Goal: Task Accomplishment & Management: Manage account settings

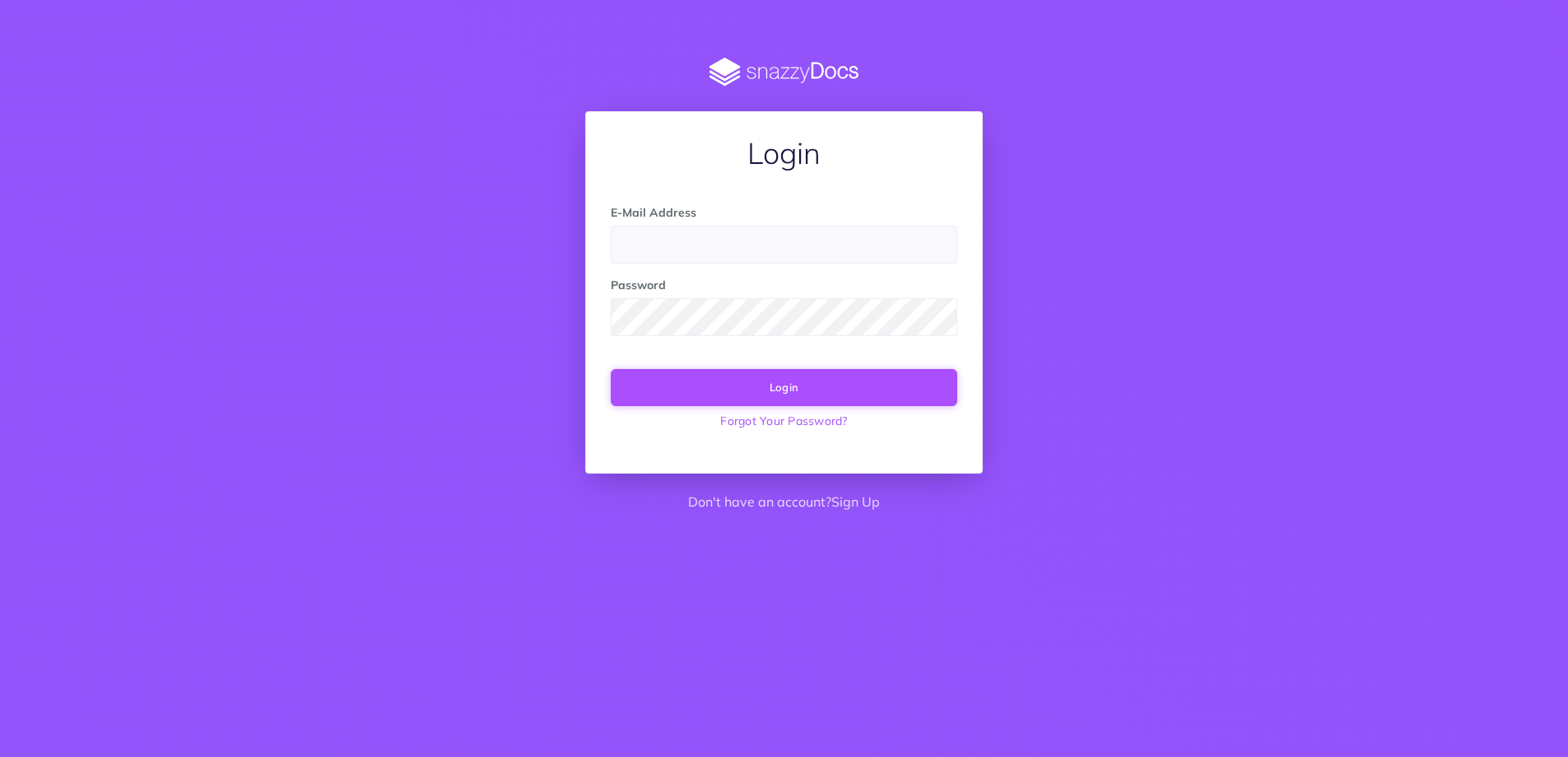
type input "docs@nths.org"
click at [768, 391] on button "Login" at bounding box center [784, 386] width 347 height 36
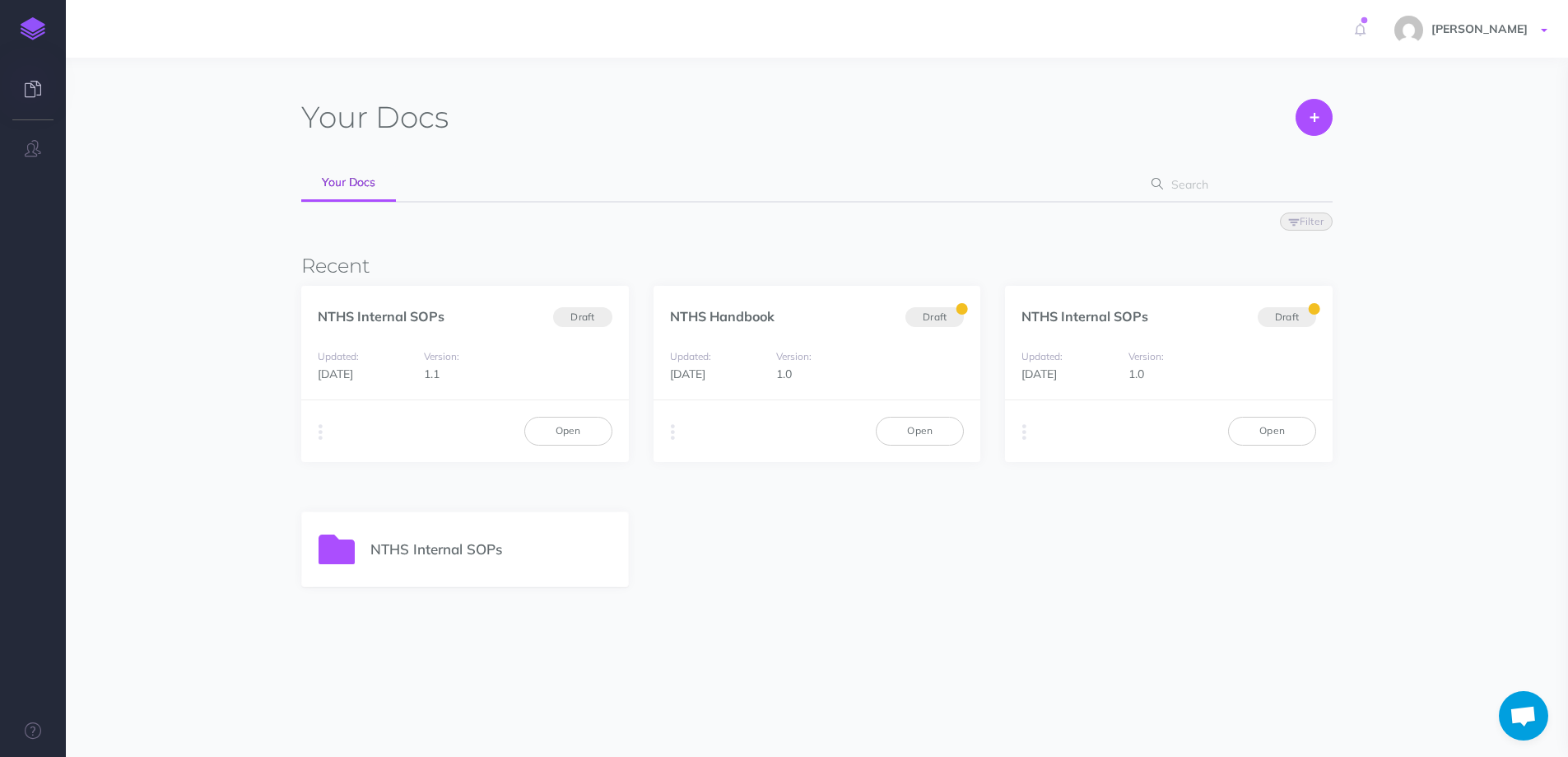
click at [1525, 34] on span "[PERSON_NAME]" at bounding box center [1479, 29] width 113 height 15
click at [1393, 179] on li "Support" at bounding box center [1449, 176] width 206 height 21
click at [1475, 23] on span "[PERSON_NAME]" at bounding box center [1479, 29] width 113 height 15
click at [1370, 22] on icon at bounding box center [1364, 20] width 11 height 11
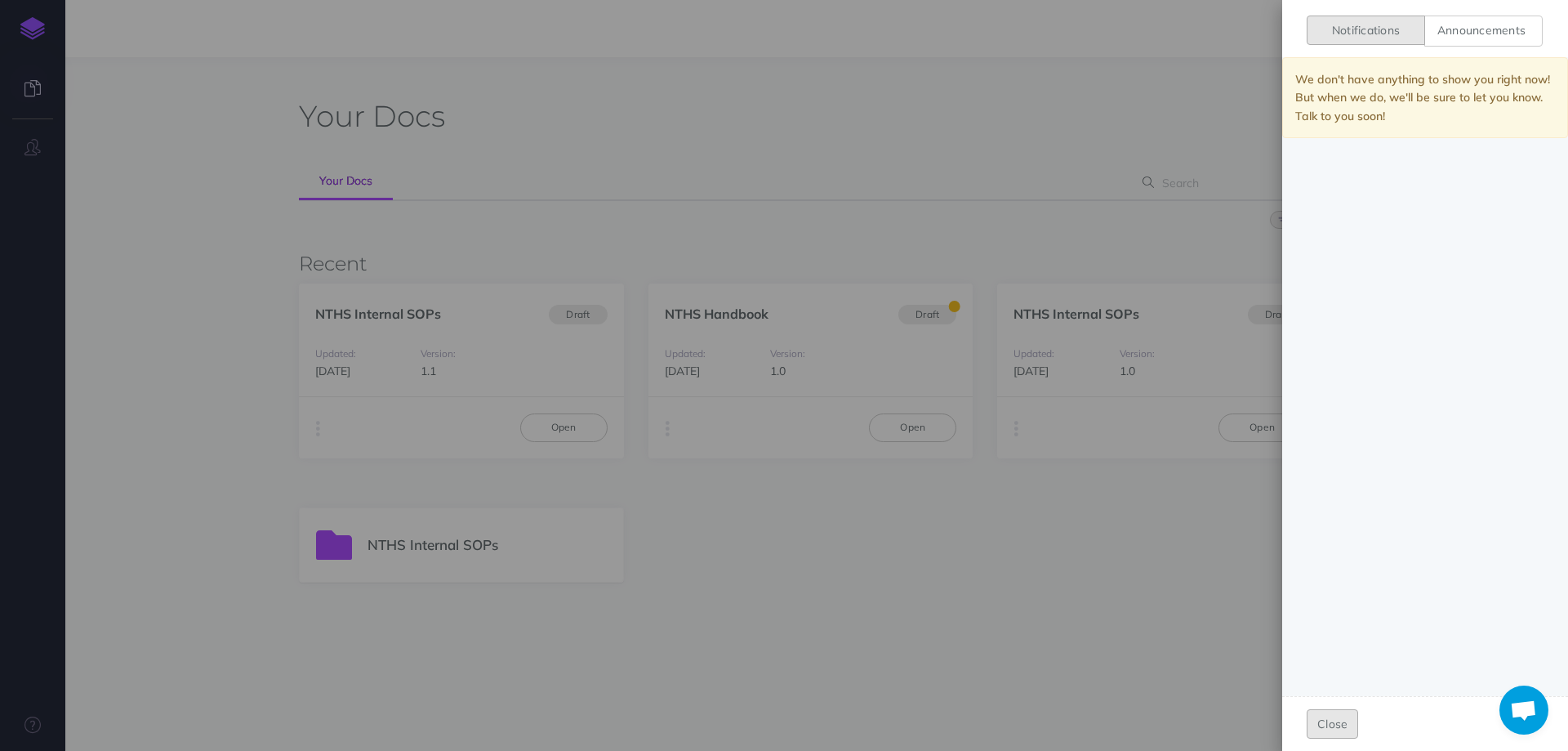
click at [1329, 726] on button "Close" at bounding box center [1333, 724] width 52 height 29
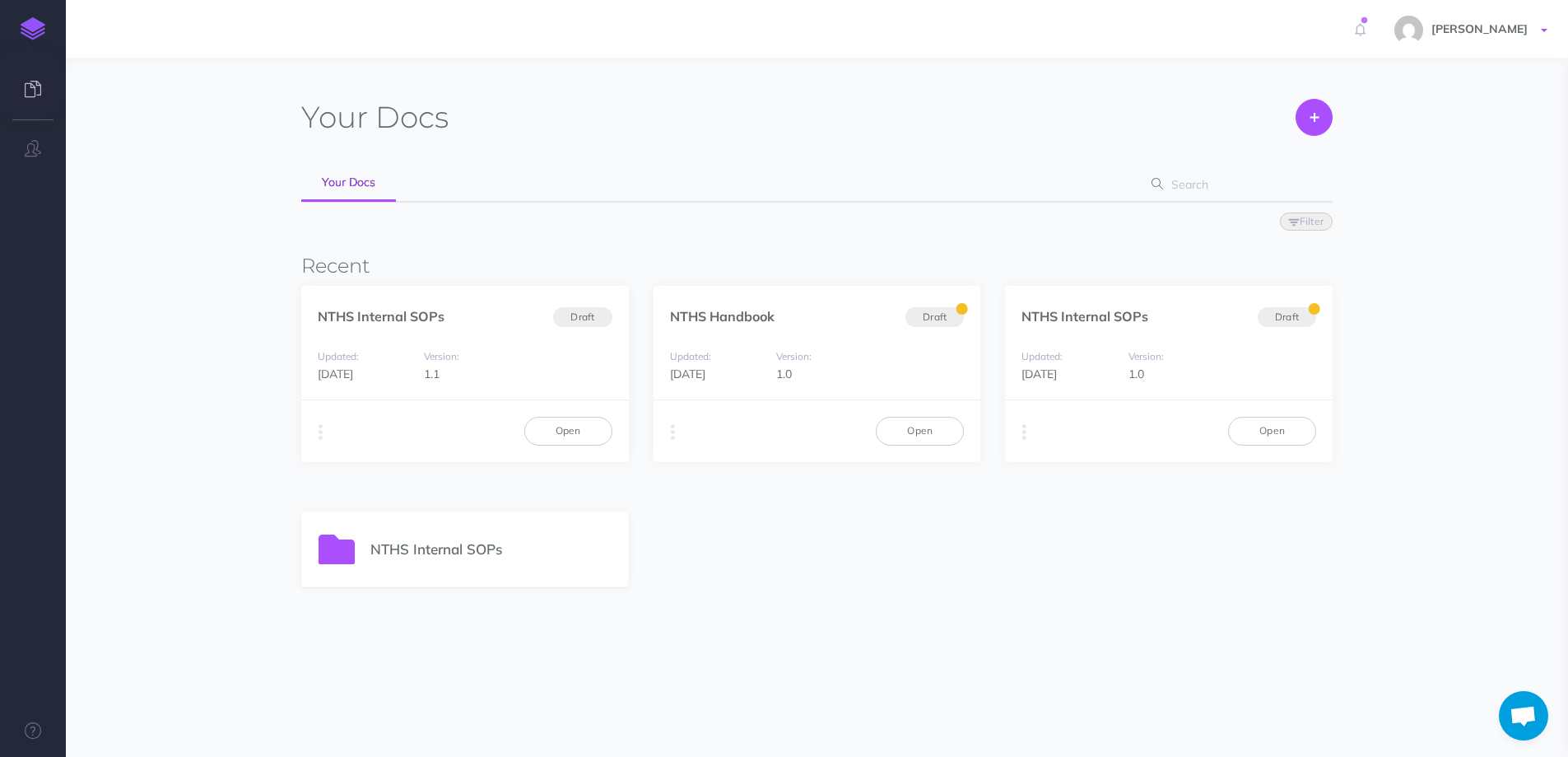
click at [1482, 33] on span "[PERSON_NAME]" at bounding box center [1479, 29] width 113 height 15
click at [1402, 69] on li "Settings" at bounding box center [1449, 68] width 206 height 21
click at [1467, 32] on span "[PERSON_NAME]" at bounding box center [1479, 29] width 113 height 15
click at [1391, 101] on link "Account Settings" at bounding box center [1449, 92] width 206 height 29
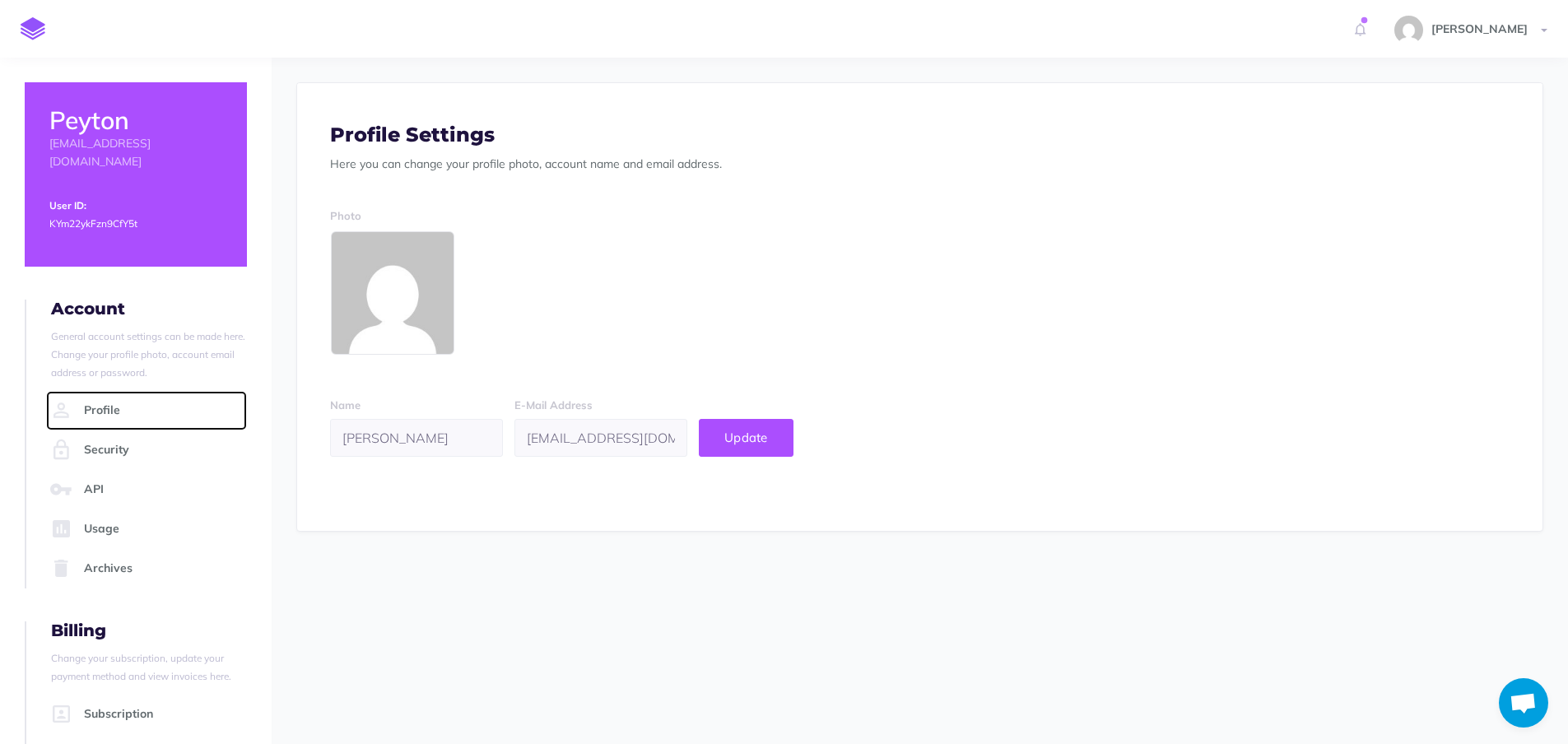
click at [100, 395] on link "Profile" at bounding box center [147, 411] width 201 height 39
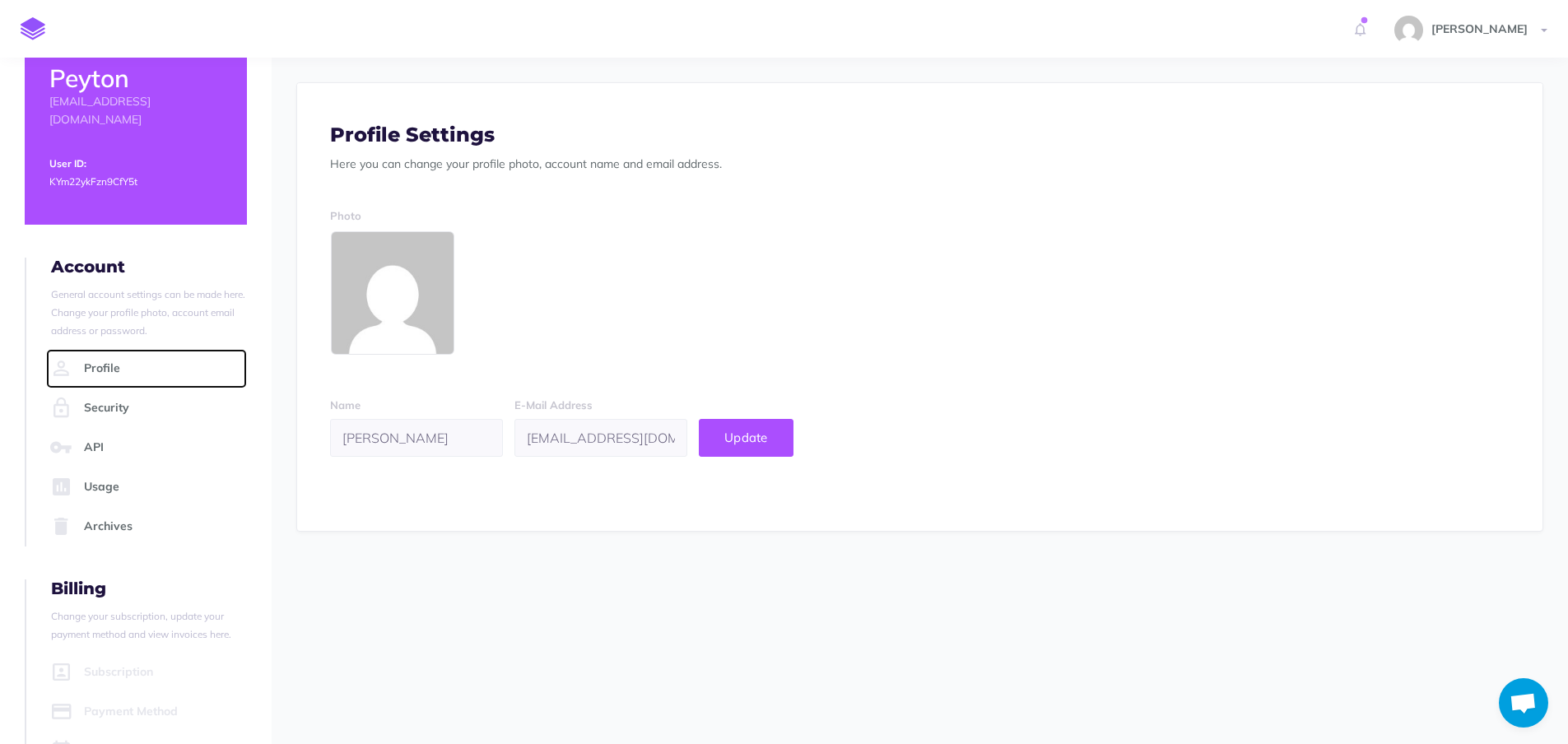
scroll to position [90, 0]
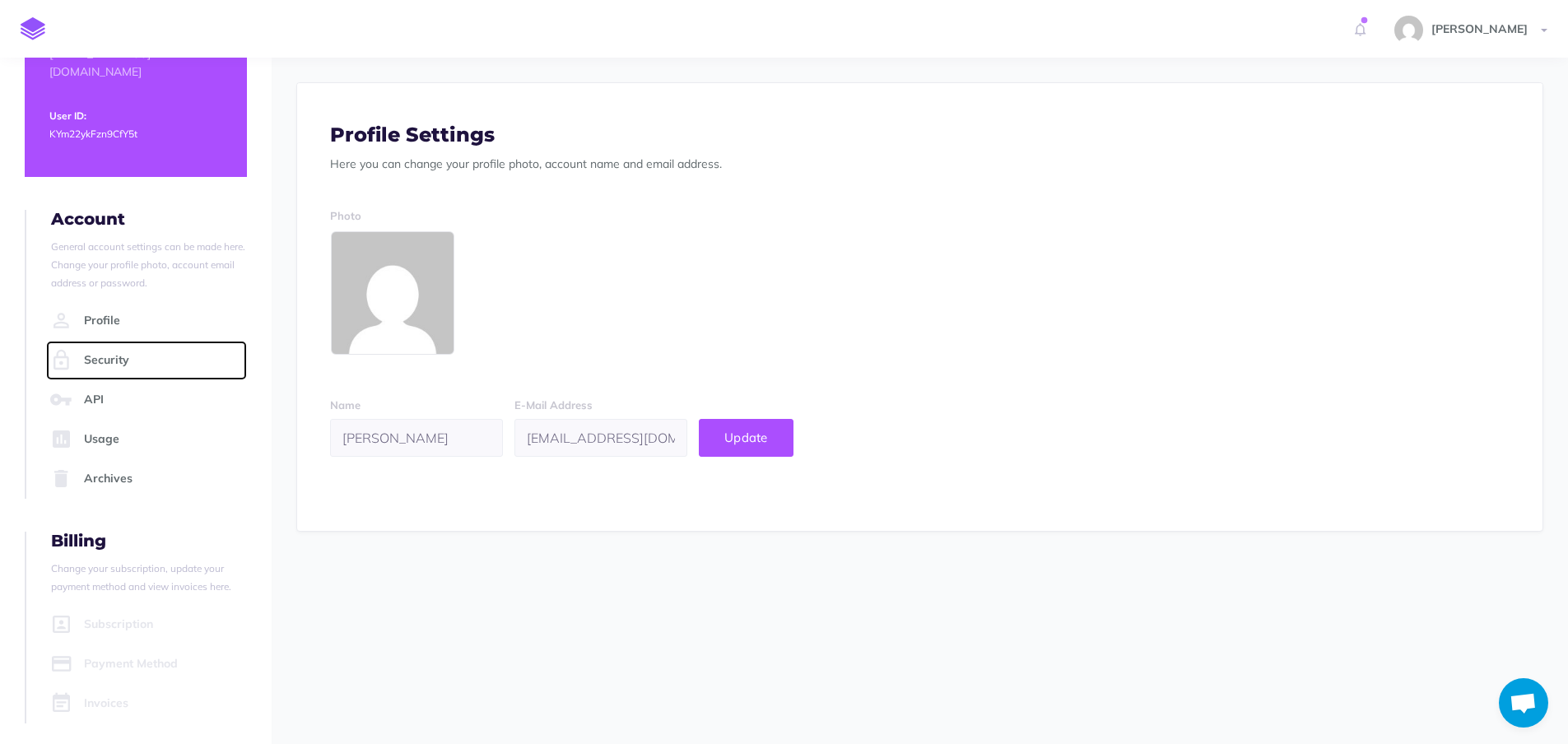
click at [120, 341] on link "Security" at bounding box center [147, 360] width 201 height 39
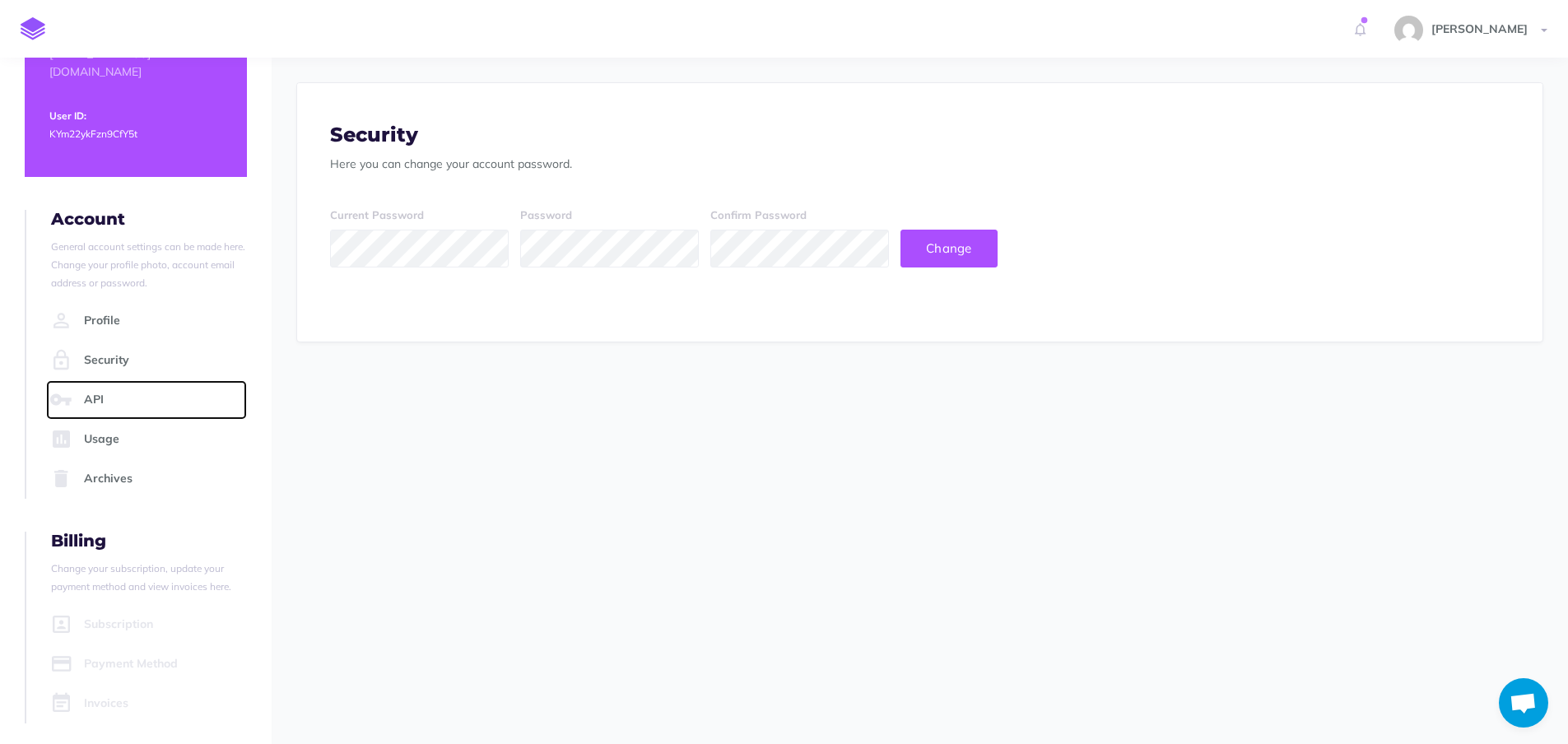
click at [102, 380] on link "API" at bounding box center [147, 400] width 201 height 39
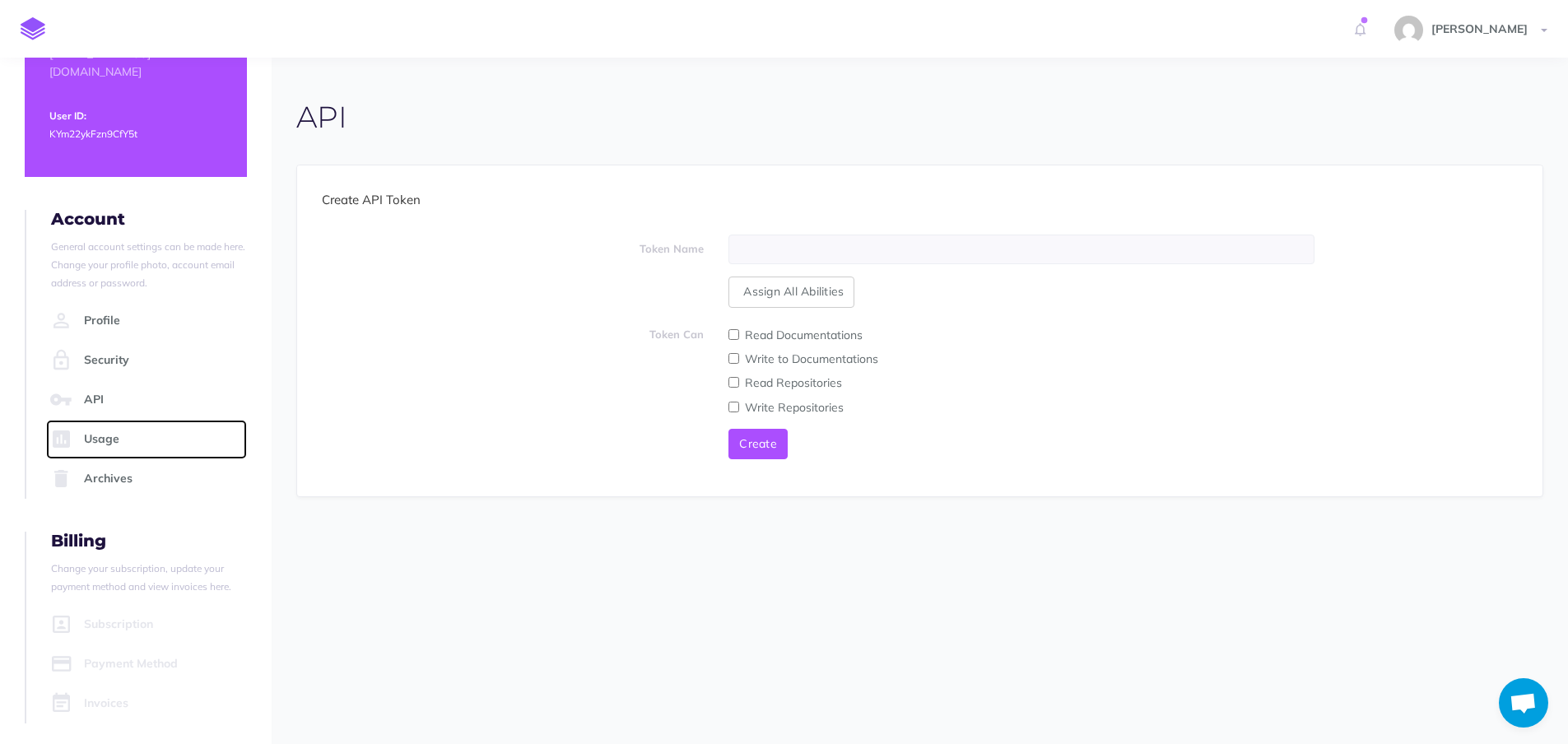
click at [99, 420] on link "Usage" at bounding box center [147, 439] width 201 height 39
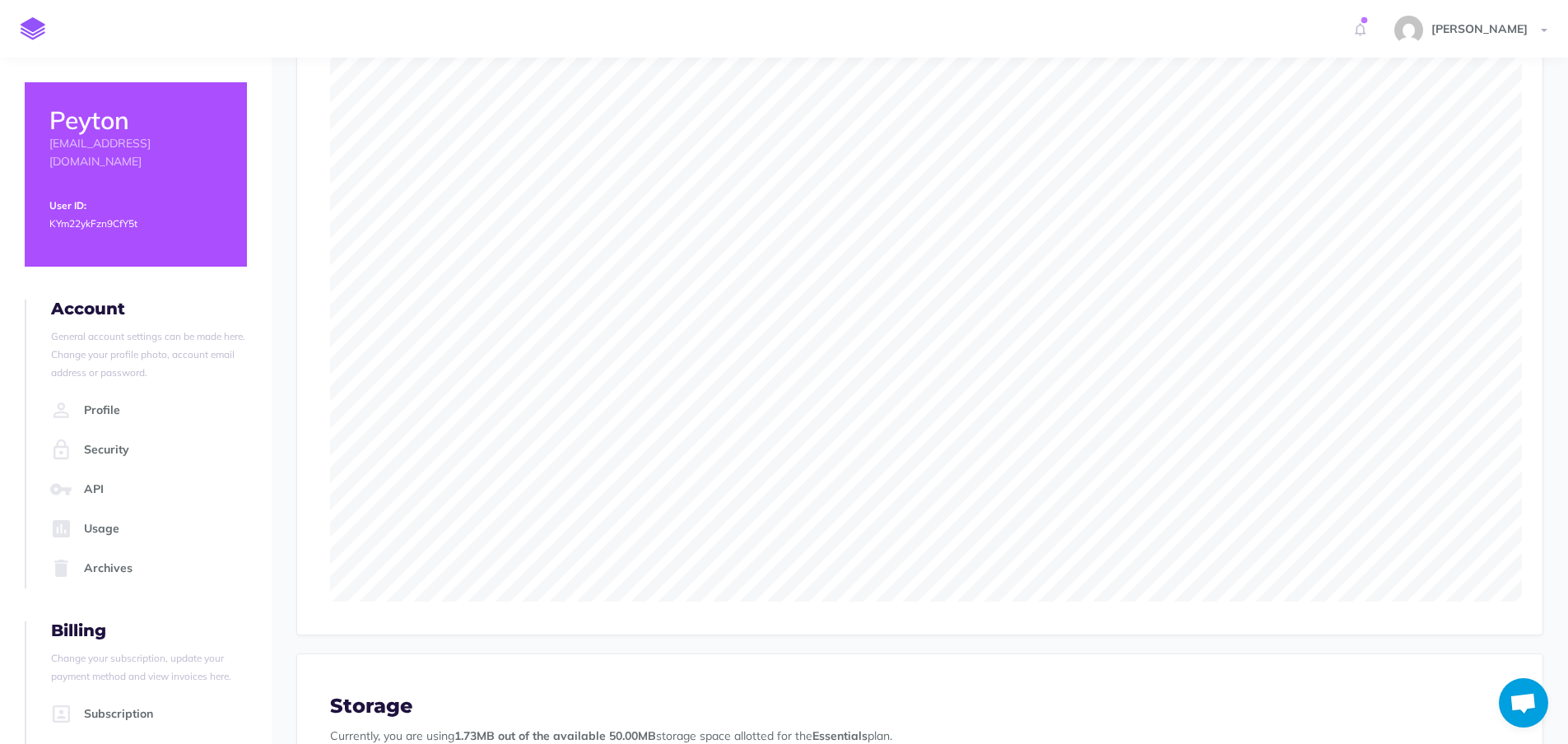
scroll to position [247, 0]
click at [96, 509] on link "Usage" at bounding box center [147, 529] width 201 height 39
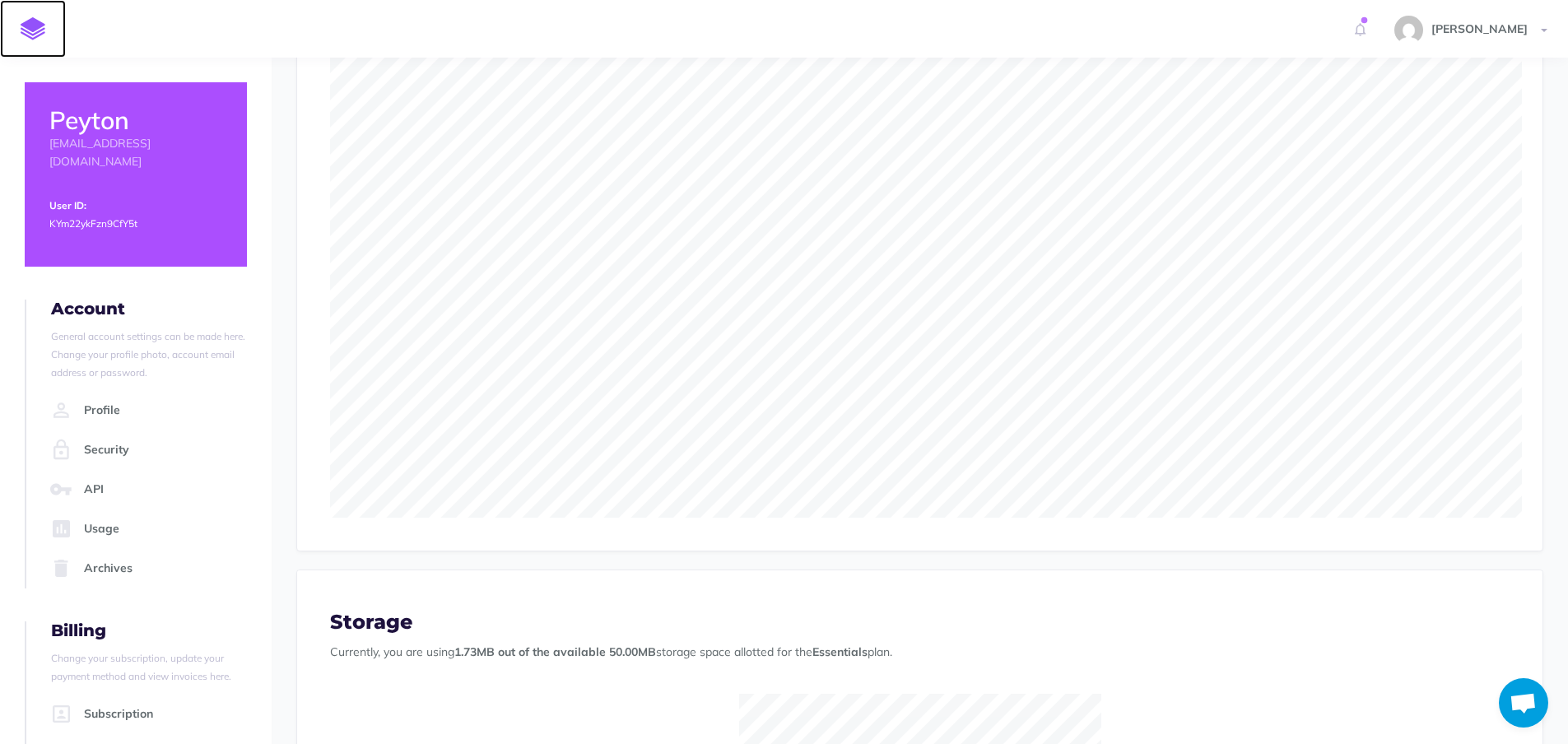
click at [23, 24] on img at bounding box center [33, 29] width 24 height 23
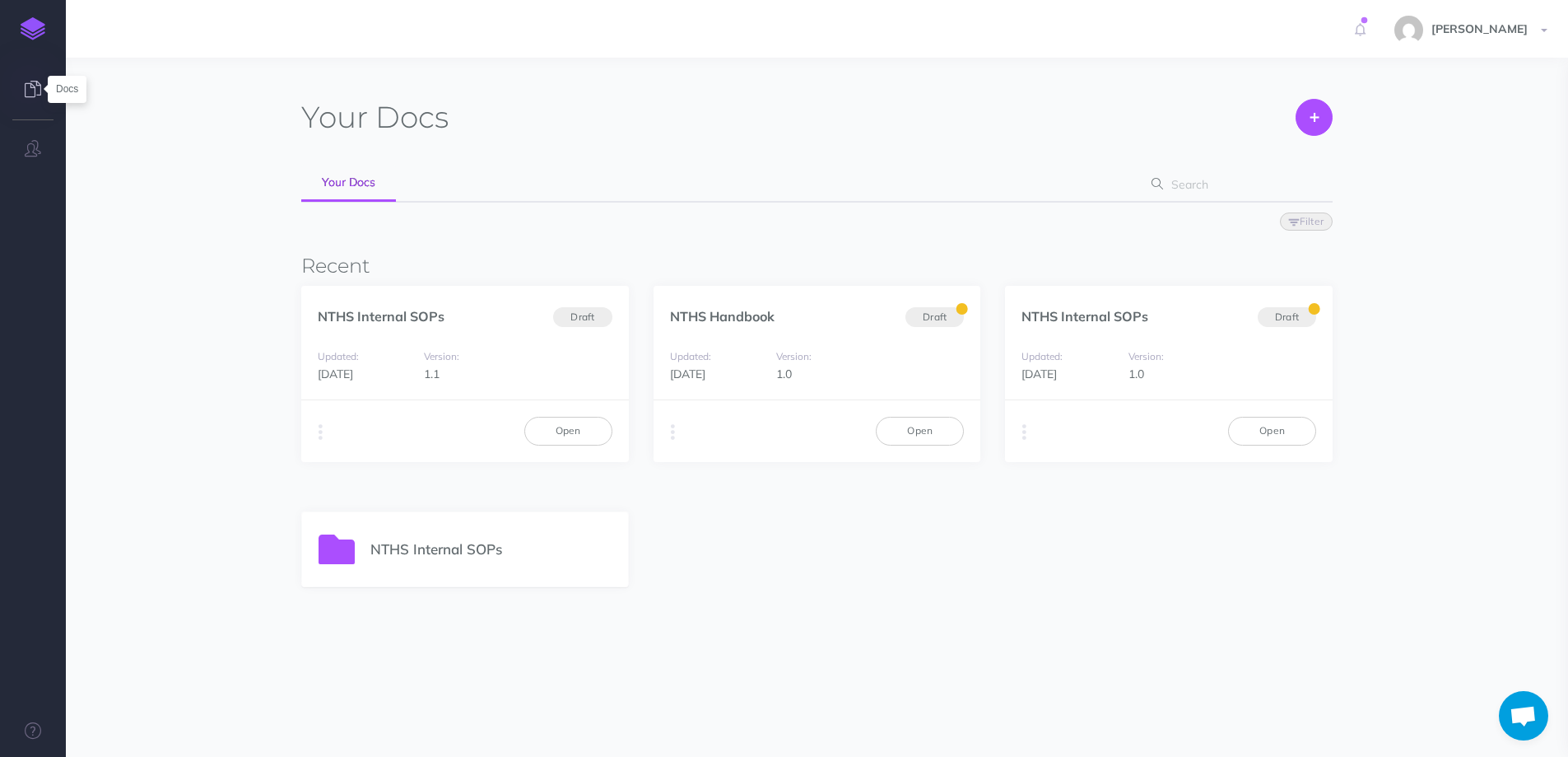
click at [34, 88] on icon at bounding box center [33, 89] width 17 height 17
click at [47, 35] on link at bounding box center [33, 29] width 66 height 58
click at [1480, 21] on link "[PERSON_NAME]" at bounding box center [1472, 29] width 190 height 58
click at [1399, 98] on link "Account Settings" at bounding box center [1449, 92] width 206 height 29
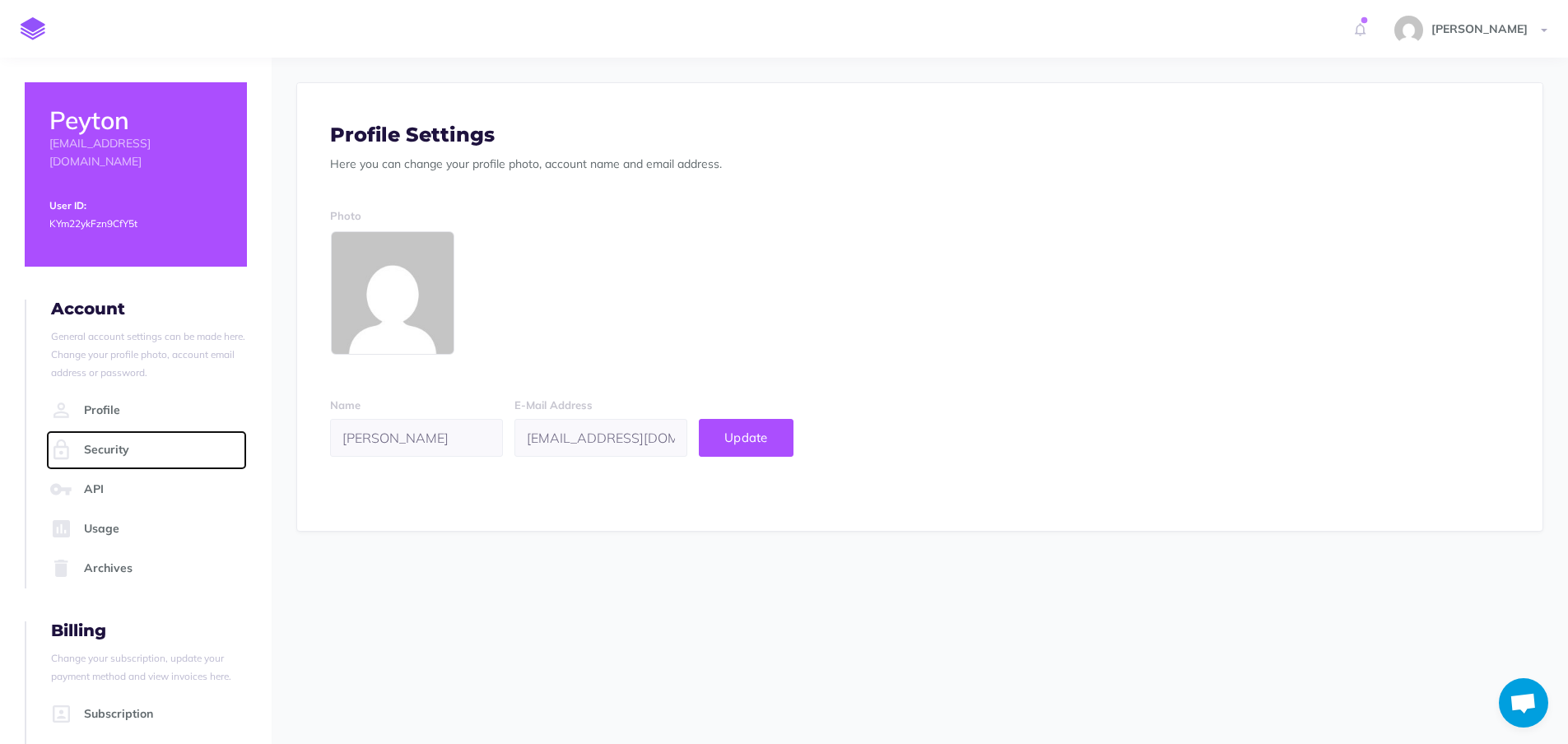
click at [111, 431] on link "Security" at bounding box center [147, 450] width 201 height 39
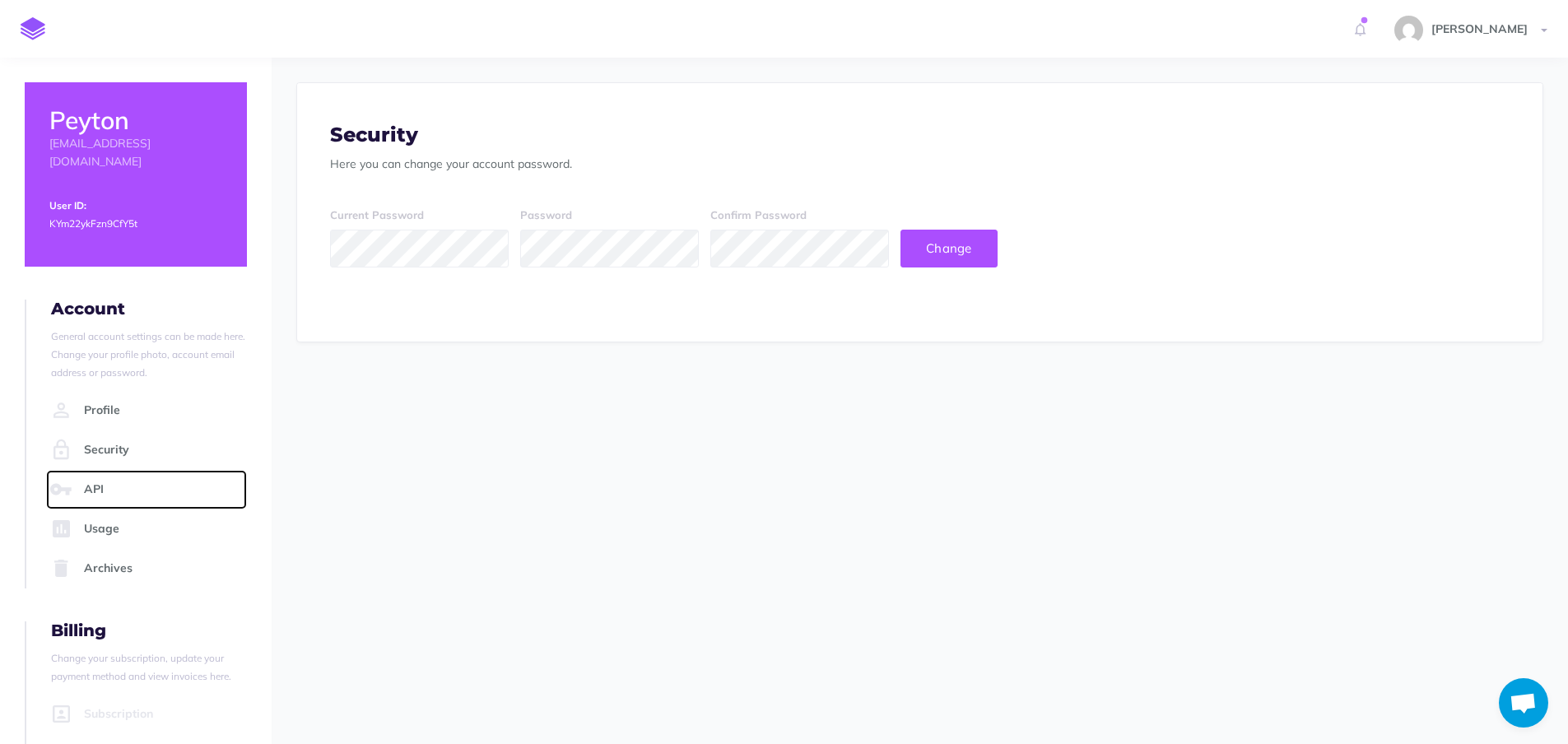
click at [103, 470] on link "API" at bounding box center [147, 489] width 201 height 39
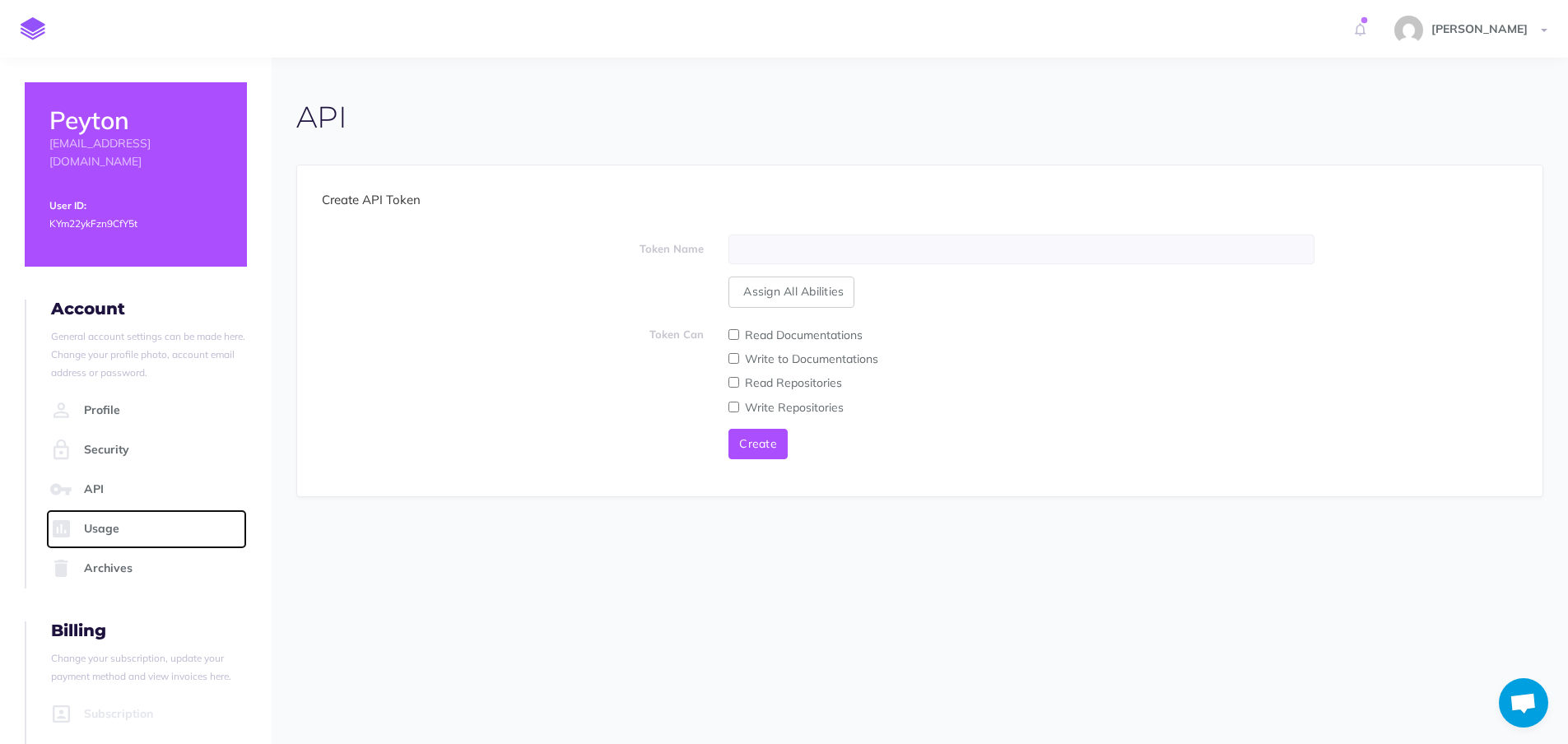
click at [114, 509] on link "Usage" at bounding box center [147, 529] width 201 height 39
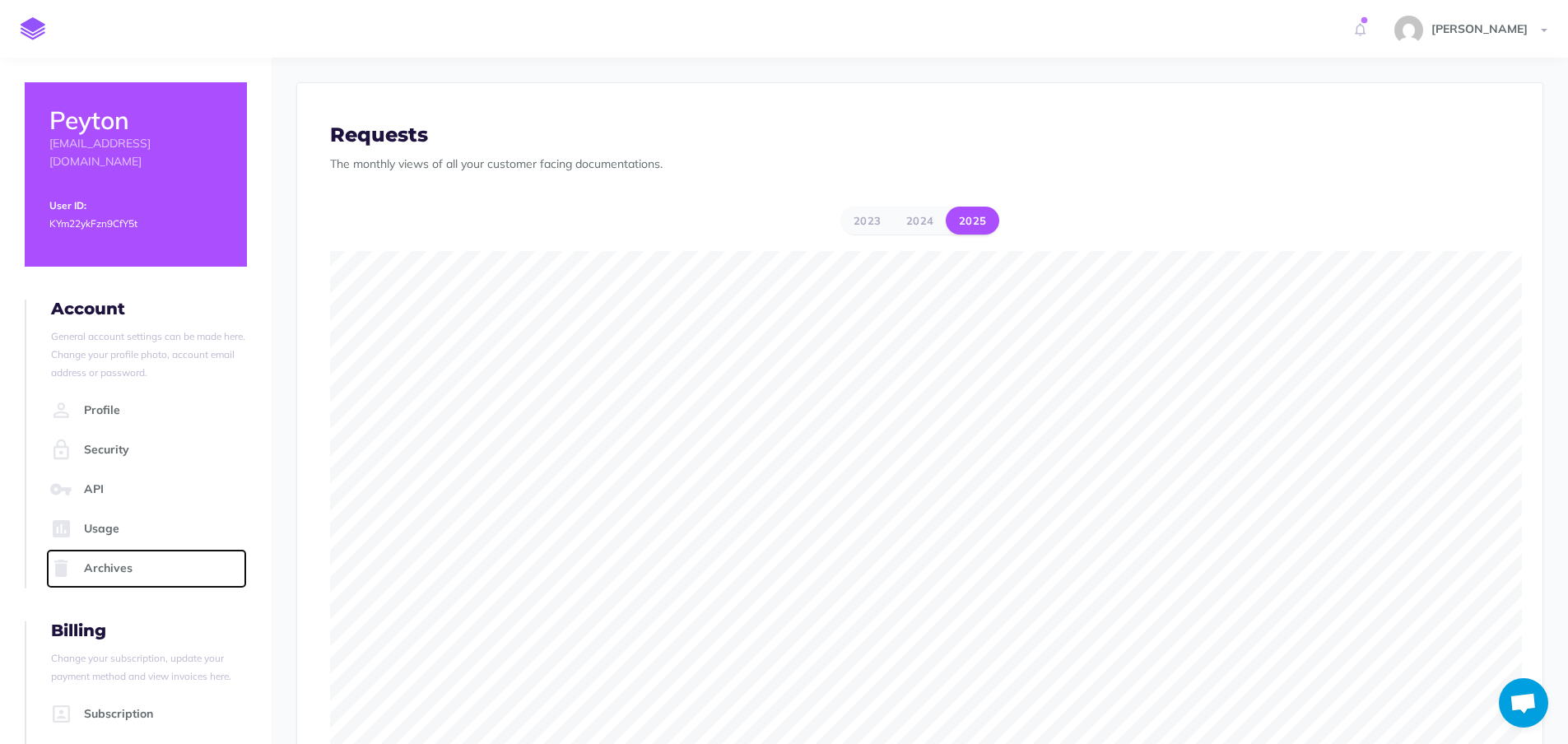
click at [118, 549] on link "Archives" at bounding box center [147, 568] width 201 height 39
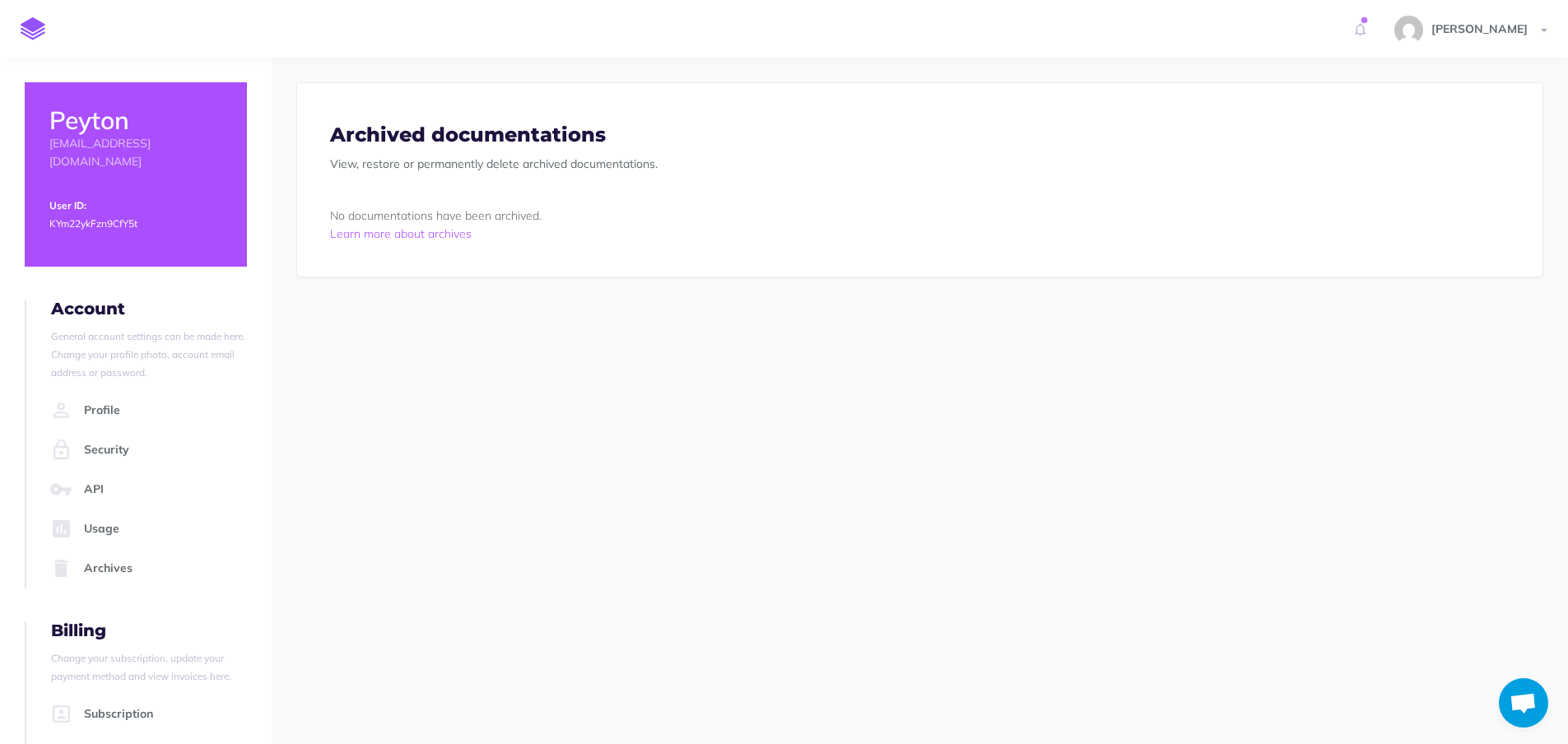
click at [1529, 700] on span "Open chat" at bounding box center [1524, 705] width 27 height 23
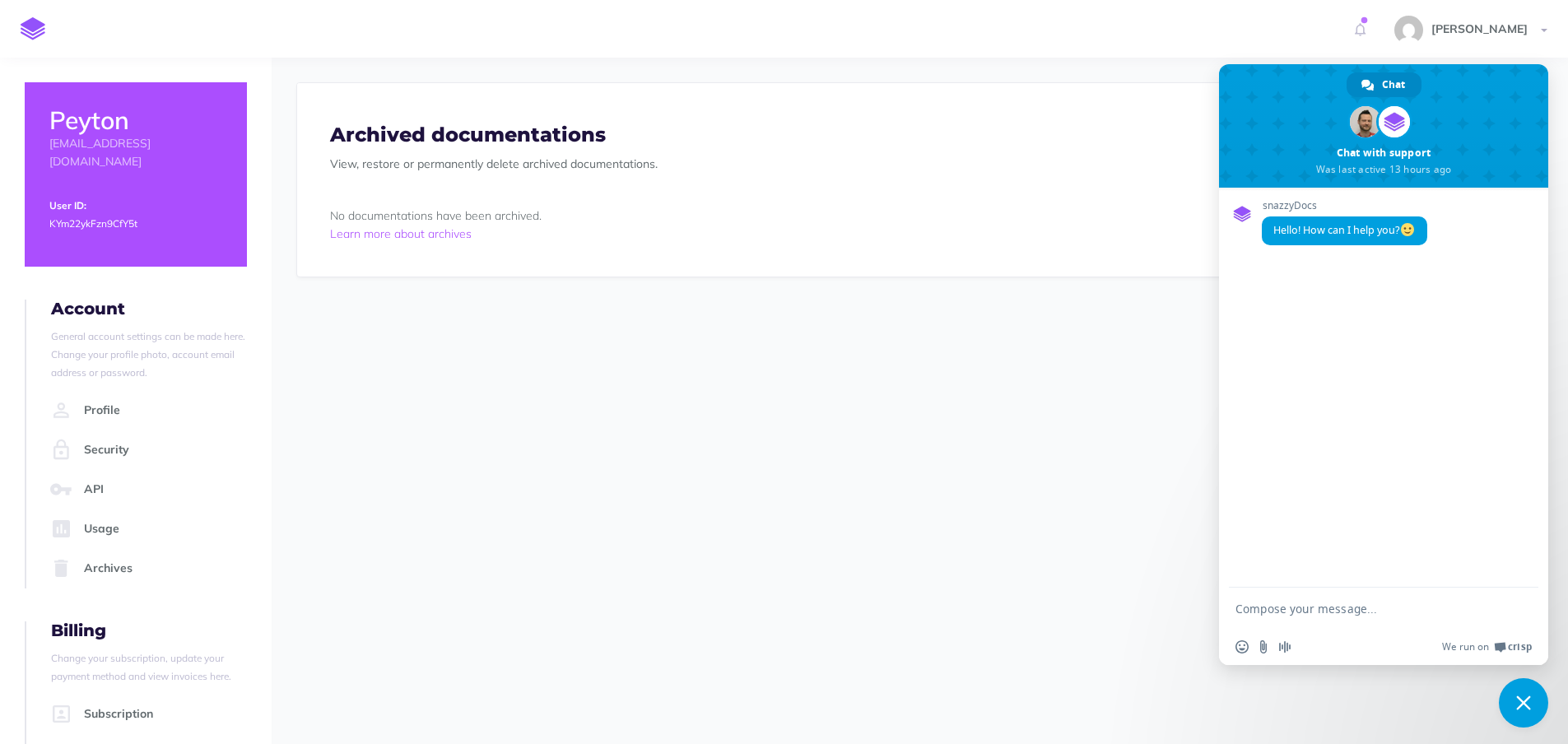
click at [1531, 700] on span "Close chat" at bounding box center [1524, 702] width 49 height 49
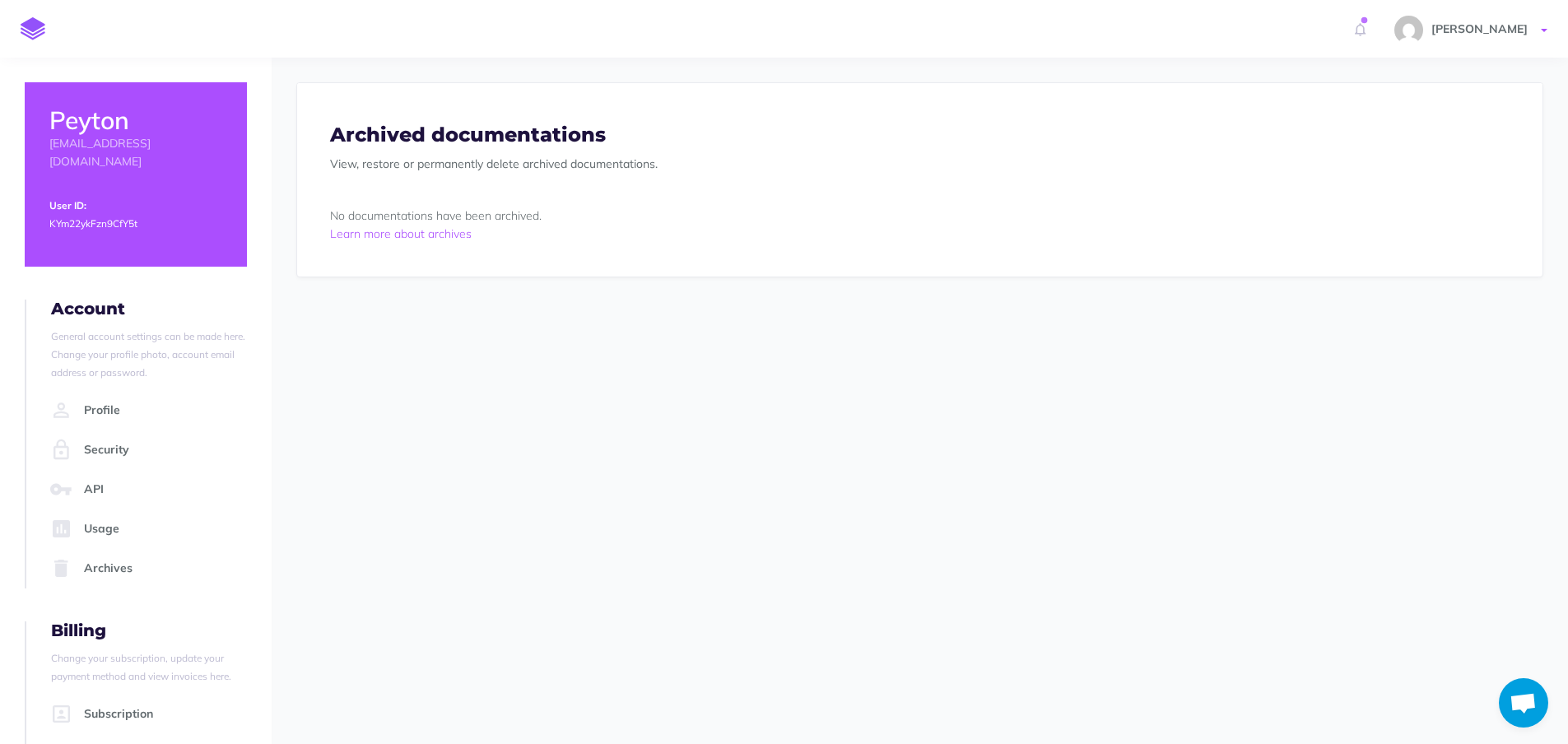
click at [1477, 26] on span "[PERSON_NAME]" at bounding box center [1479, 29] width 113 height 15
click at [1407, 207] on link "Documentation" at bounding box center [1449, 201] width 206 height 28
click at [1501, 25] on span "[PERSON_NAME]" at bounding box center [1479, 29] width 113 height 15
click at [1410, 101] on link "Account Settings" at bounding box center [1449, 92] width 206 height 28
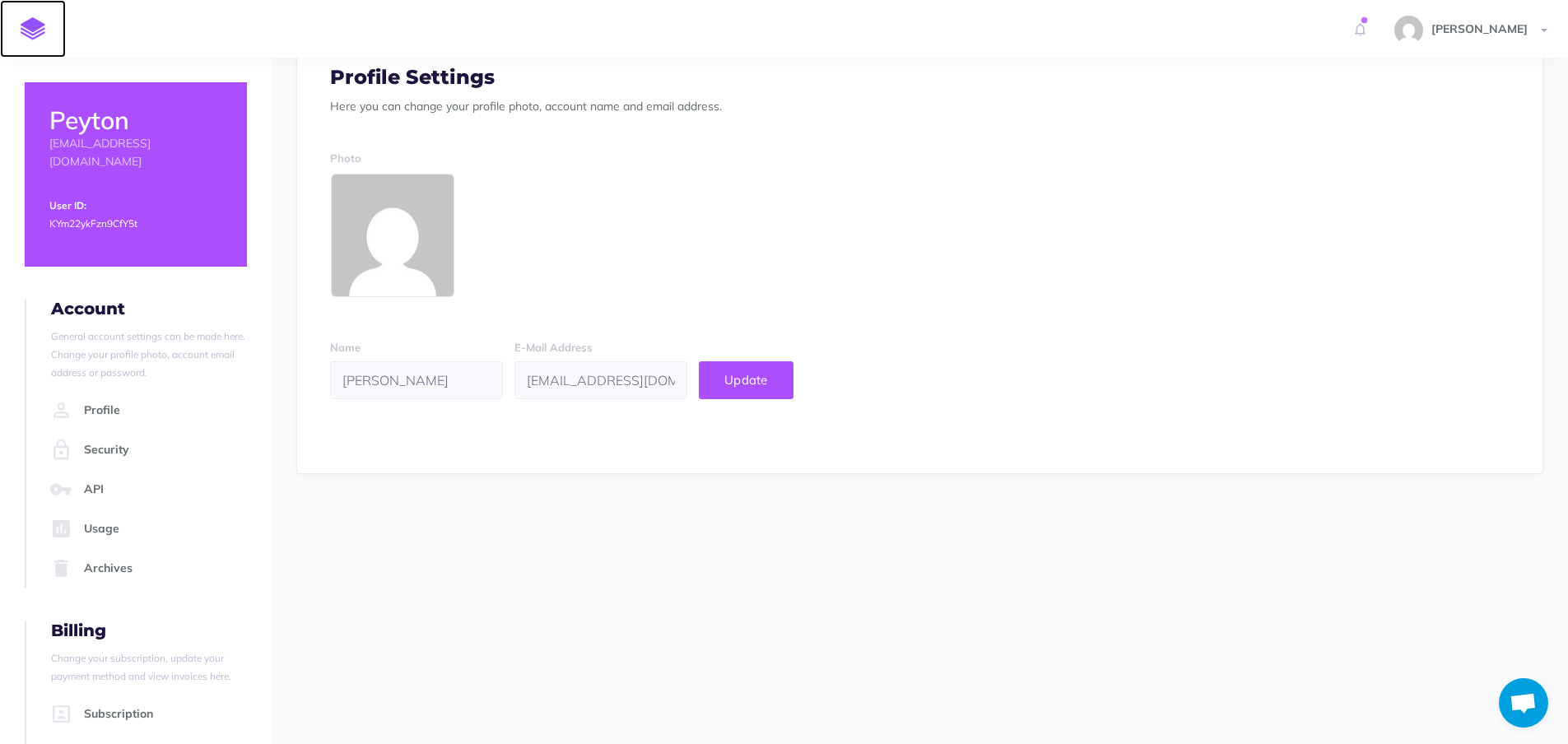
click at [29, 23] on img at bounding box center [33, 29] width 24 height 23
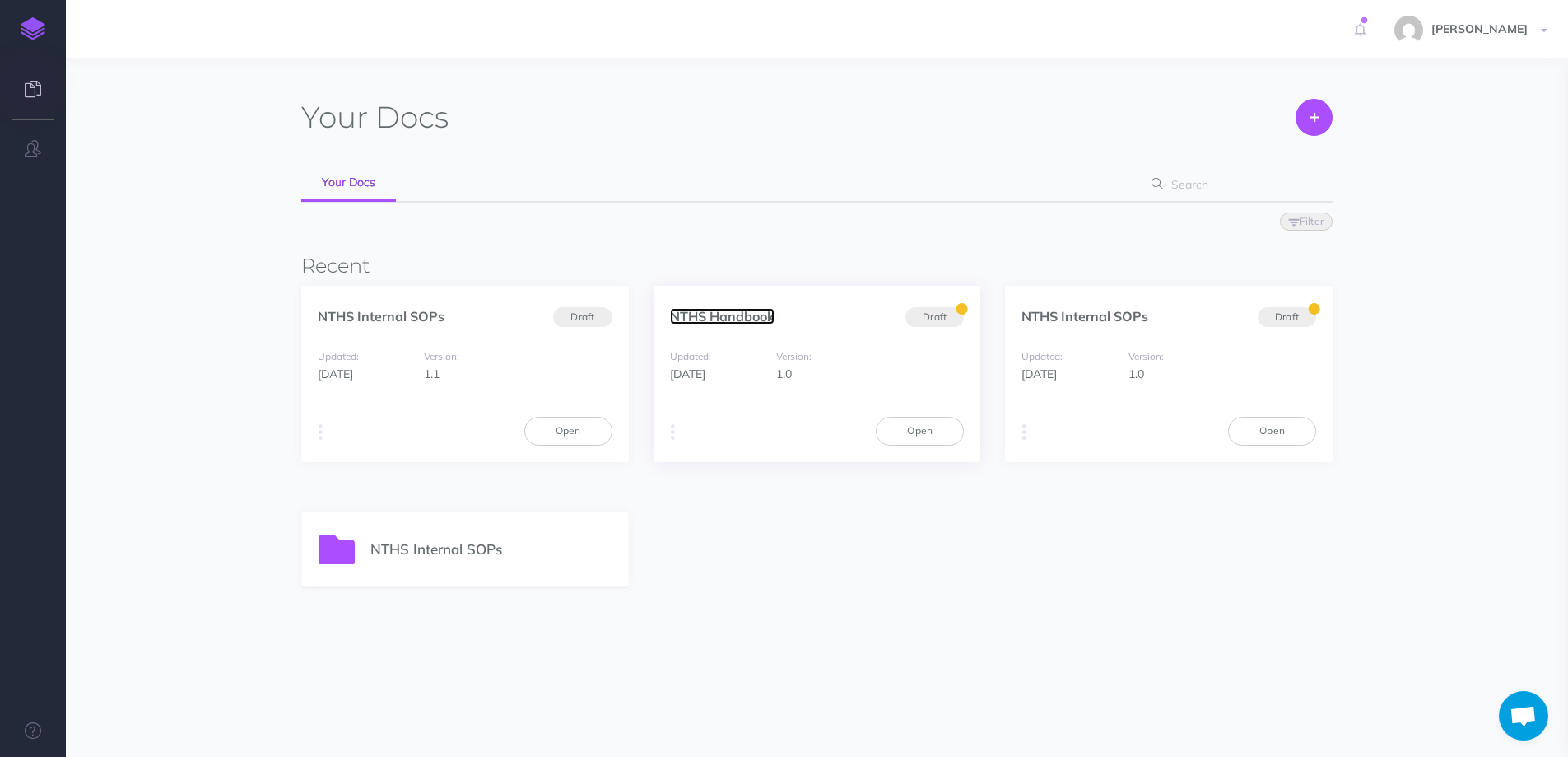
click at [750, 322] on link "NTHS Handbook" at bounding box center [722, 316] width 105 height 17
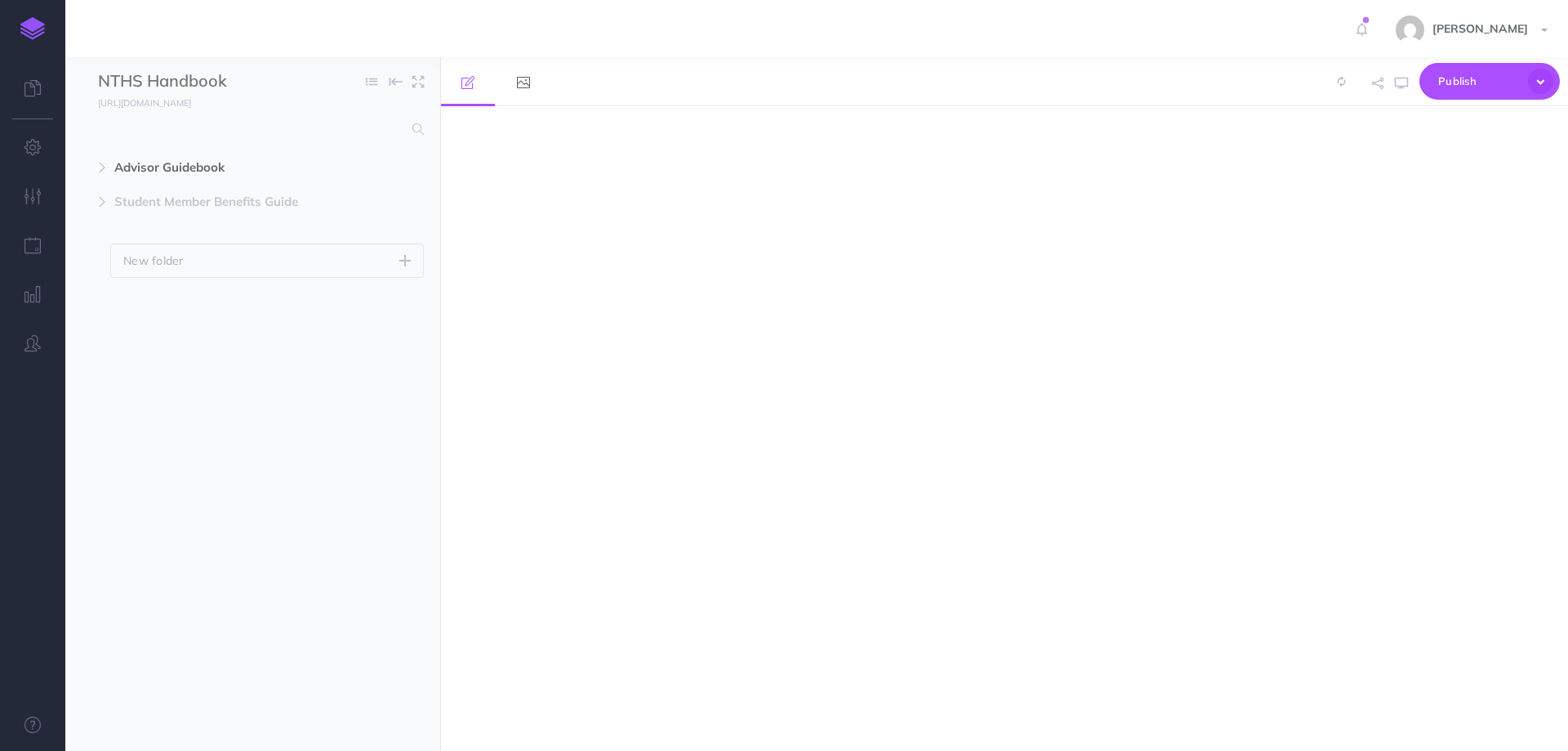
select select "null"
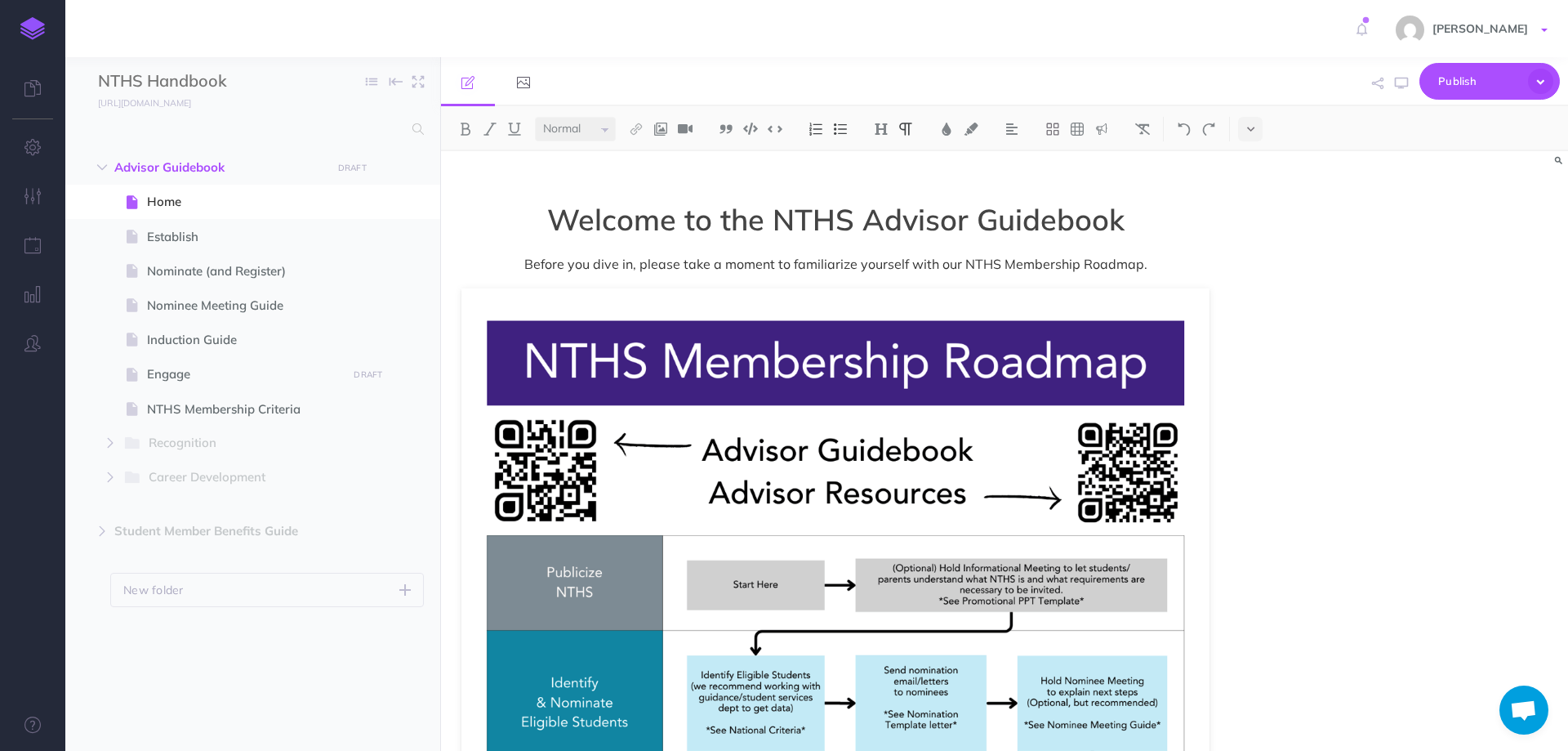
click at [1461, 23] on span "[PERSON_NAME]" at bounding box center [1480, 29] width 112 height 15
click at [1327, 397] on div "Welcome to the NTHS Advisor Guidebook Before you dive in, please take a moment …" at bounding box center [1004, 451] width 1127 height 600
click at [1517, 91] on span "Publish" at bounding box center [1479, 82] width 81 height 25
click at [1310, 360] on div "Welcome to the NTHS Advisor Guidebook Before you dive in, please take a moment …" at bounding box center [1004, 451] width 1127 height 600
click at [520, 79] on icon at bounding box center [524, 82] width 13 height 13
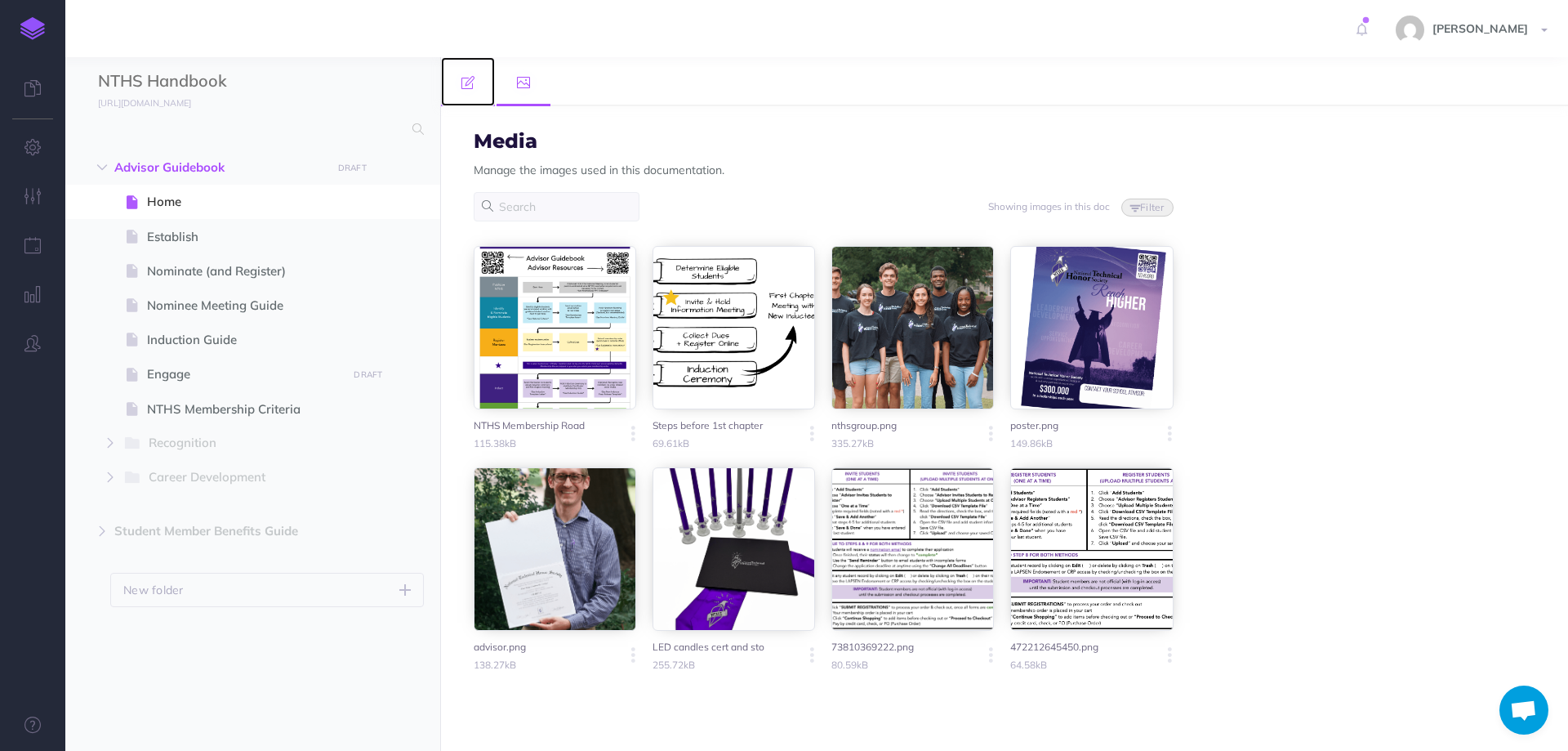
click at [461, 82] on link at bounding box center [467, 82] width 54 height 49
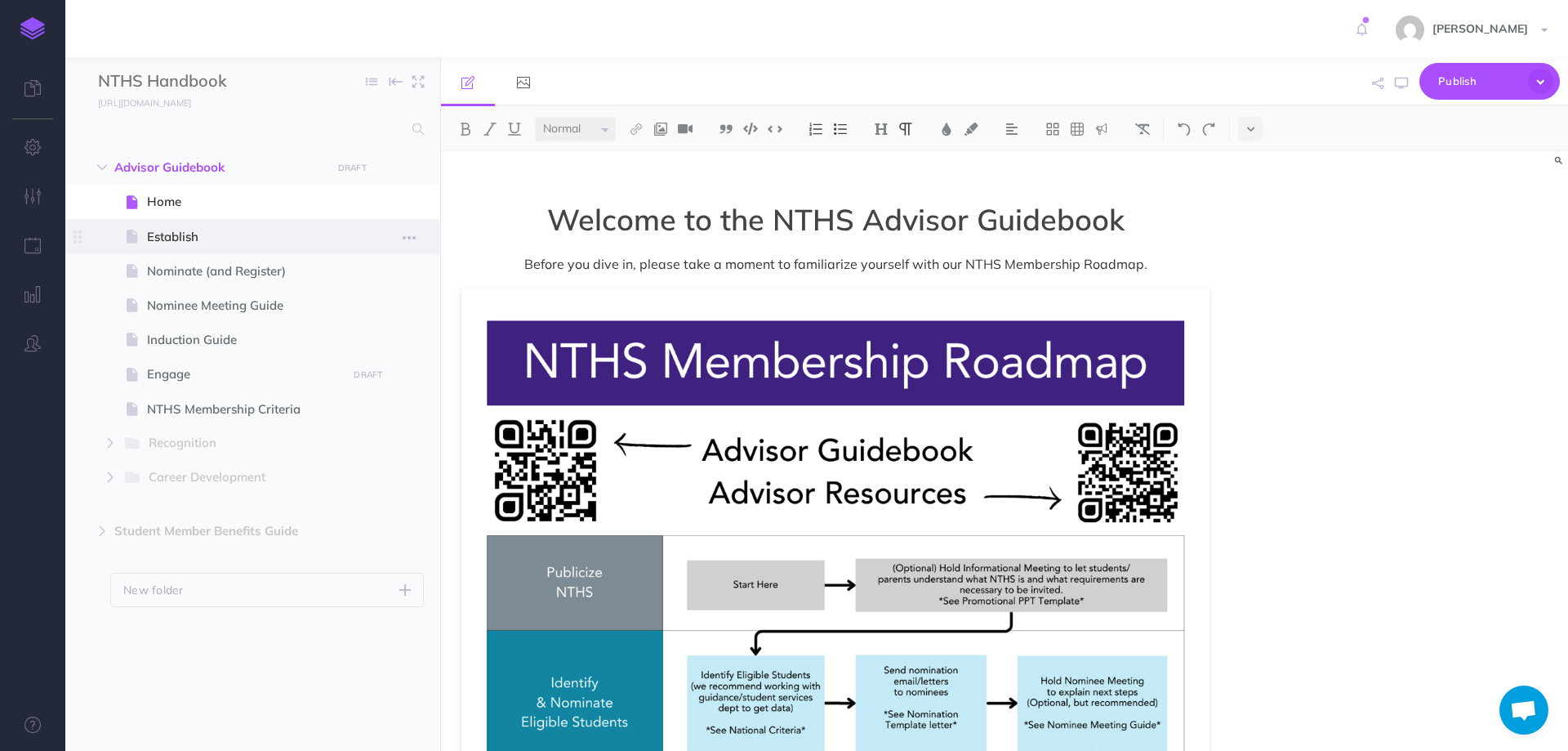
click at [182, 239] on span "Establish" at bounding box center [244, 237] width 195 height 20
select select "null"
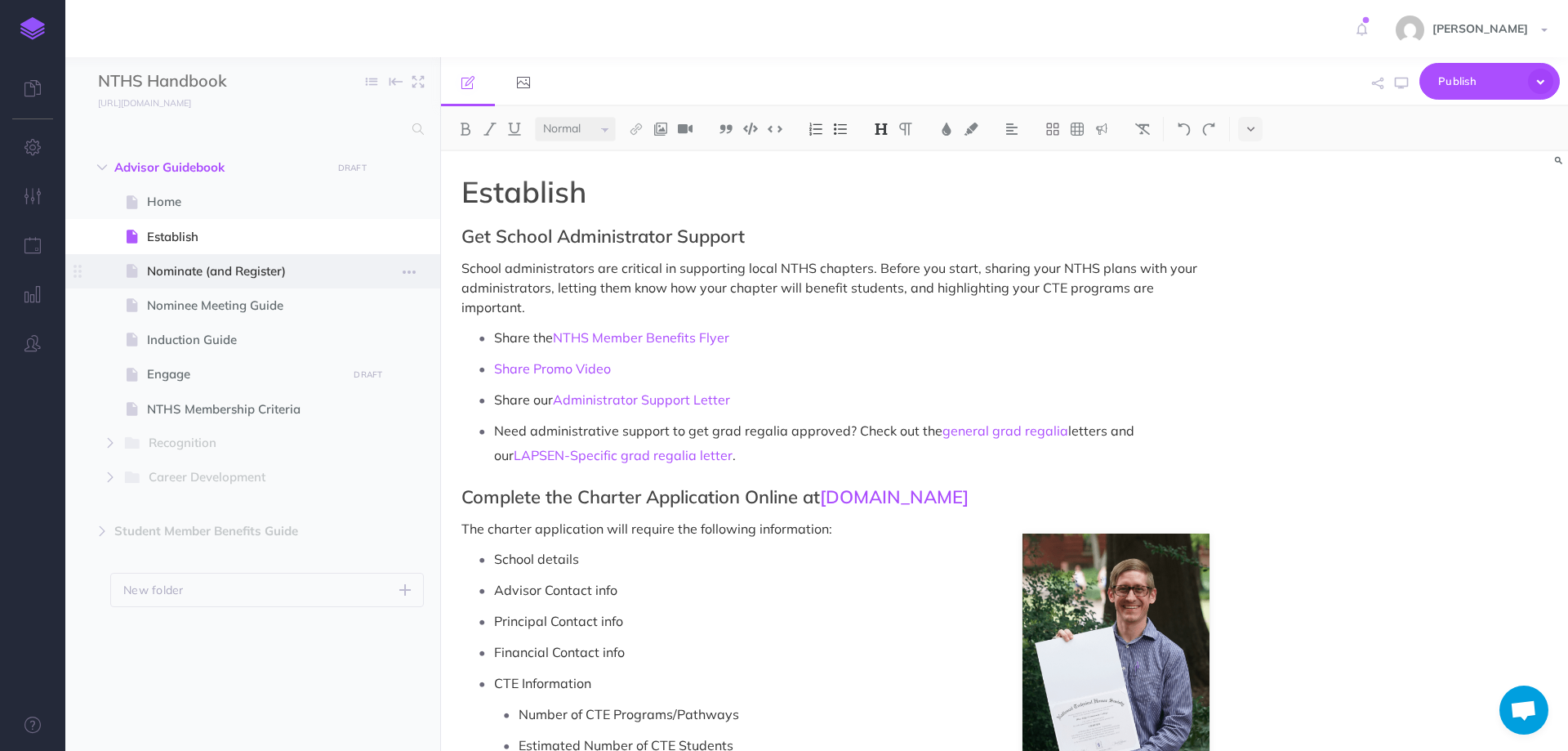
click at [206, 280] on span "Nominate (and Register)" at bounding box center [244, 271] width 195 height 20
select select "null"
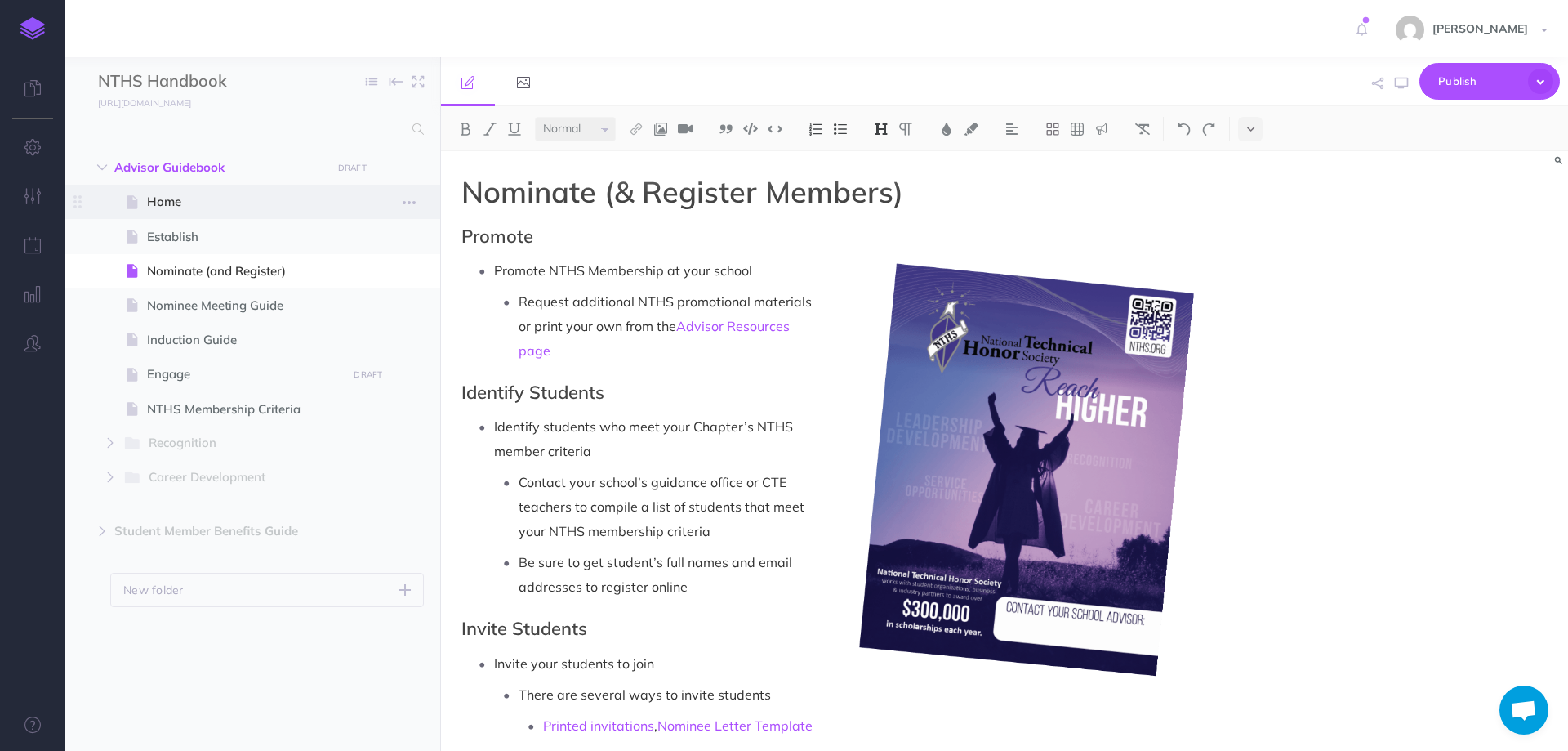
click at [172, 210] on span "Home" at bounding box center [244, 202] width 195 height 20
select select "null"
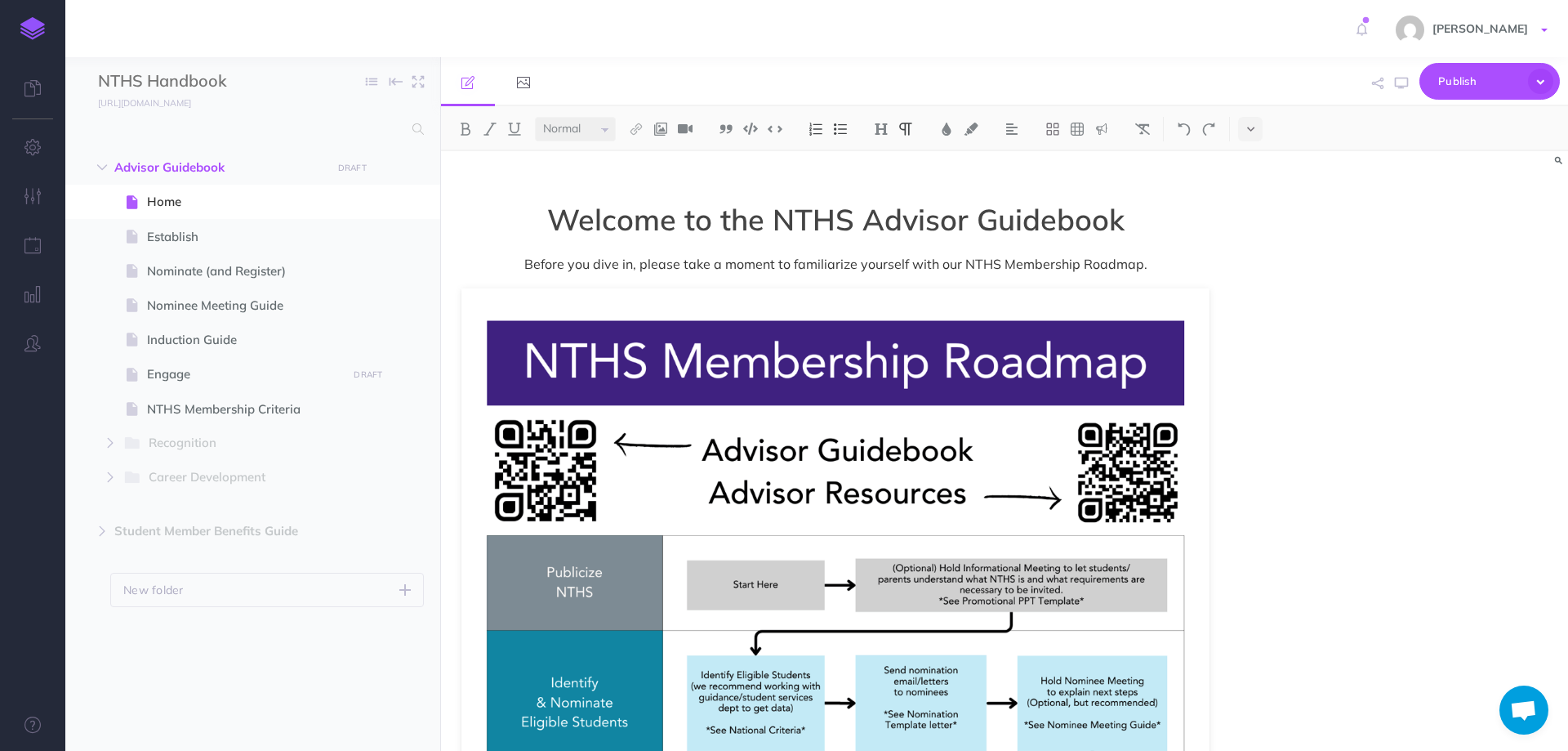
click at [1487, 22] on span "[PERSON_NAME]" at bounding box center [1480, 29] width 112 height 15
click at [1419, 94] on link "Account Settings" at bounding box center [1450, 91] width 205 height 28
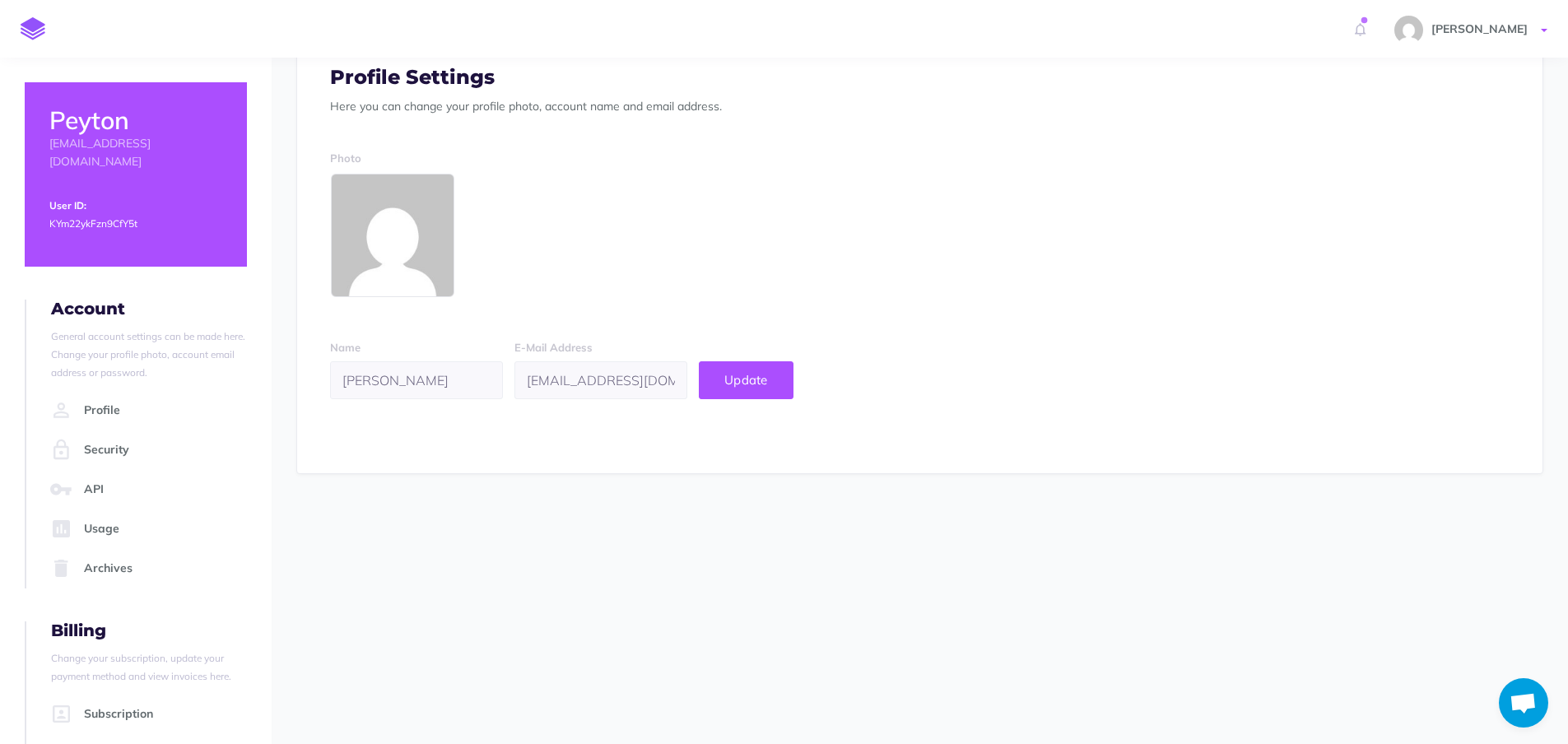
click at [1453, 21] on link "[PERSON_NAME]" at bounding box center [1472, 28] width 190 height 58
click at [1414, 208] on link "Documentation" at bounding box center [1449, 201] width 206 height 28
click at [1457, 23] on span "[PERSON_NAME]" at bounding box center [1479, 29] width 113 height 15
click at [1374, 103] on link "Account Settings" at bounding box center [1449, 92] width 206 height 28
